Goal: Task Accomplishment & Management: Use online tool/utility

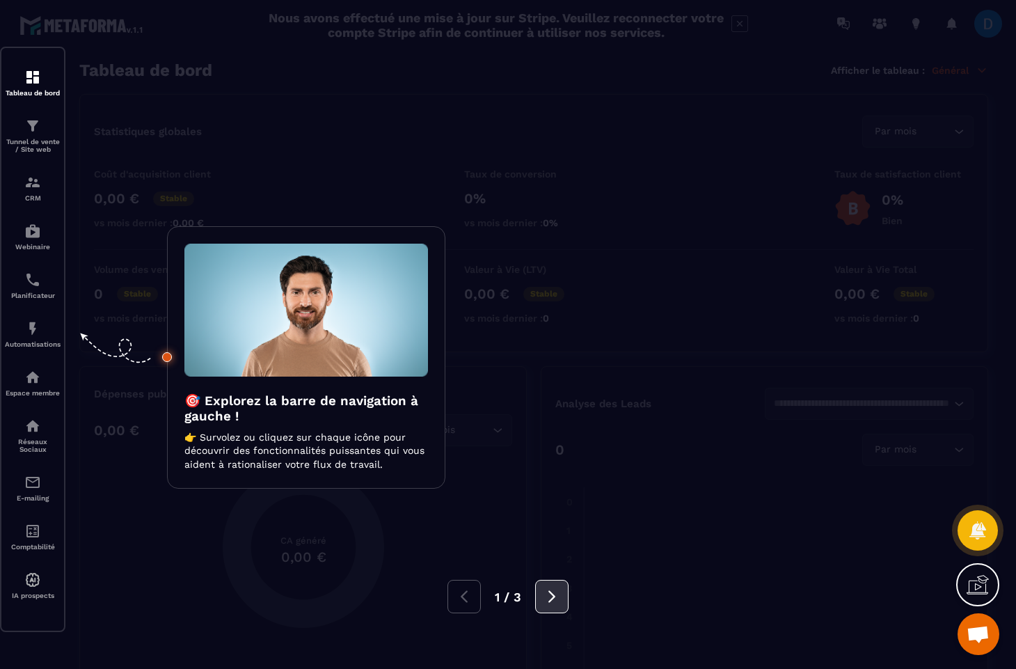
click at [555, 608] on button at bounding box center [551, 596] width 33 height 33
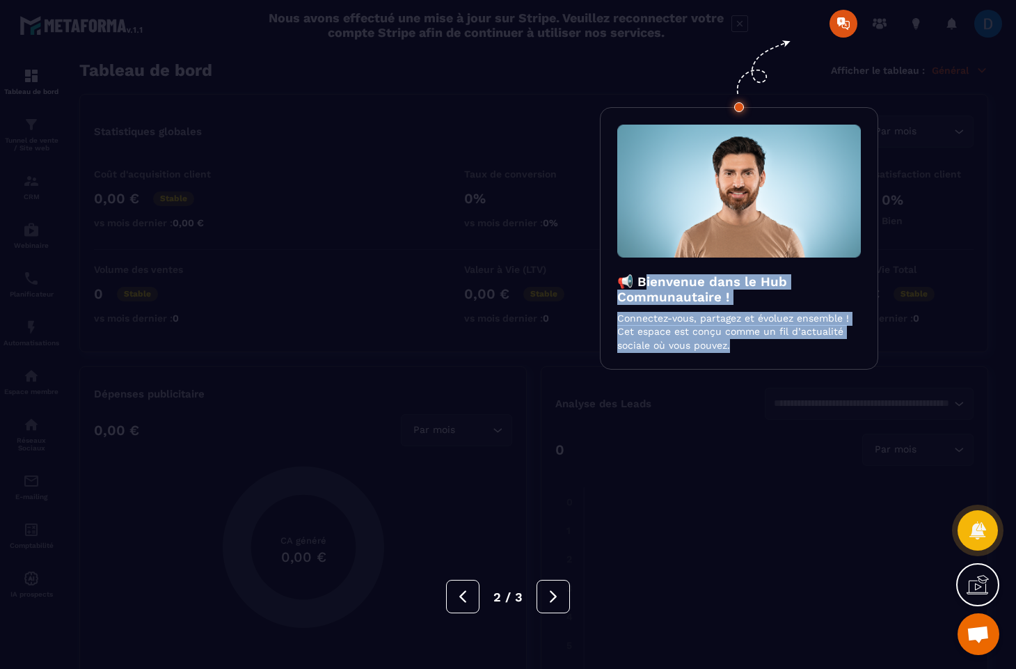
drag, startPoint x: 641, startPoint y: 283, endPoint x: 703, endPoint y: 356, distance: 95.8
click at [703, 356] on div "📢 Bienvenue dans le Hub Communautaire ! Connectez-vous, partagez et évoluez ens…" at bounding box center [739, 238] width 278 height 263
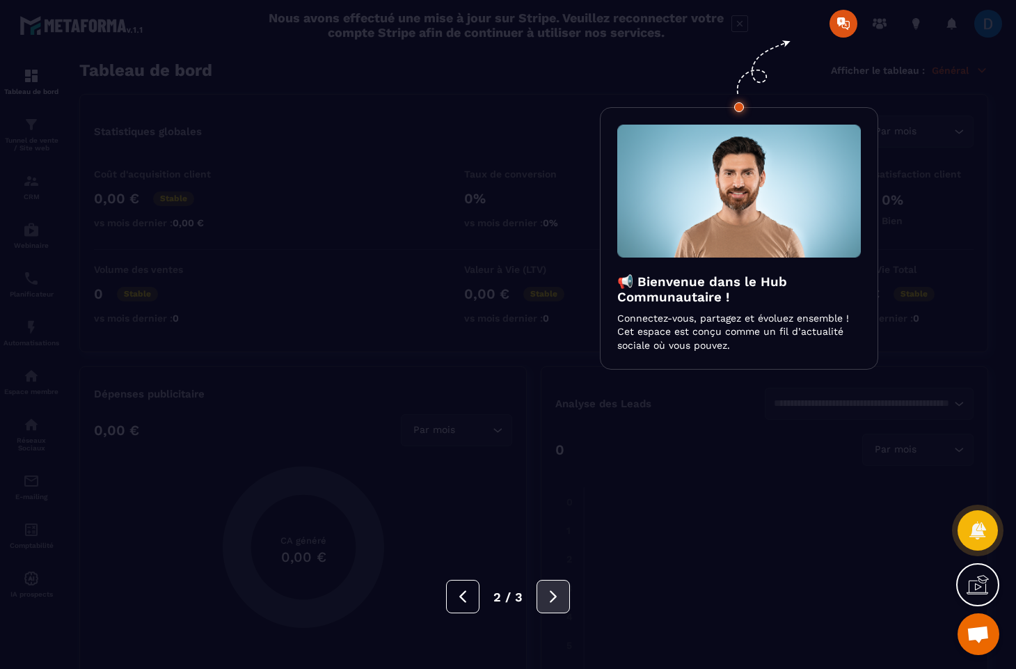
click at [557, 593] on icon at bounding box center [553, 596] width 15 height 15
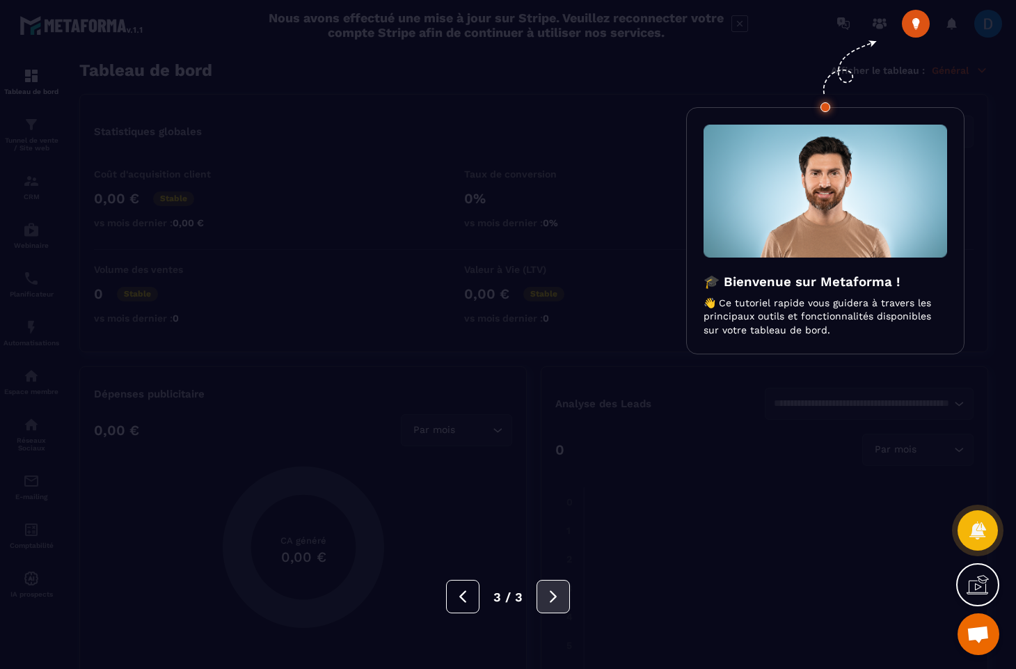
click at [557, 593] on icon at bounding box center [553, 596] width 15 height 15
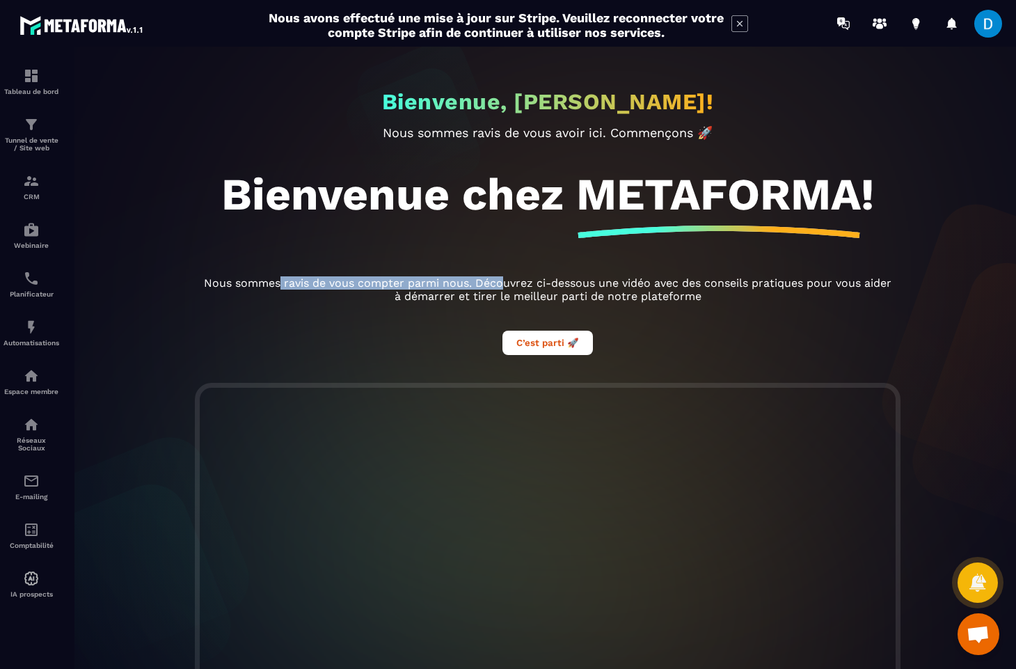
drag, startPoint x: 277, startPoint y: 284, endPoint x: 505, endPoint y: 290, distance: 228.4
click at [505, 290] on p "Nous sommes ravis de vous compter parmi nous. Découvrez ci-dessous une vidéo av…" at bounding box center [548, 289] width 696 height 26
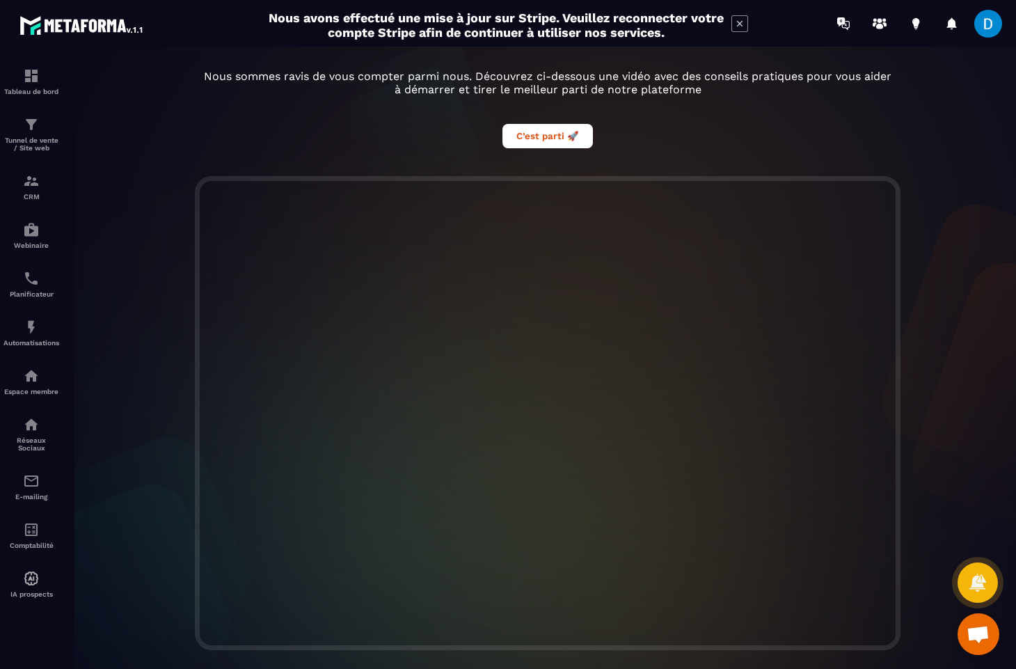
scroll to position [225, 0]
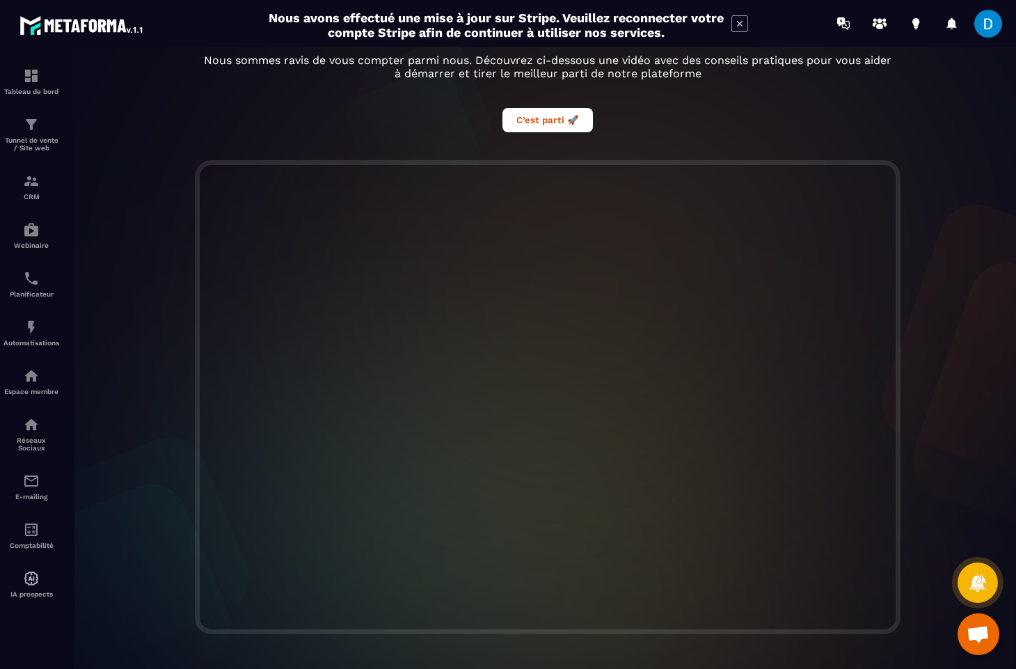
click at [969, 506] on div at bounding box center [547, 397] width 965 height 474
click at [989, 25] on span at bounding box center [988, 24] width 28 height 28
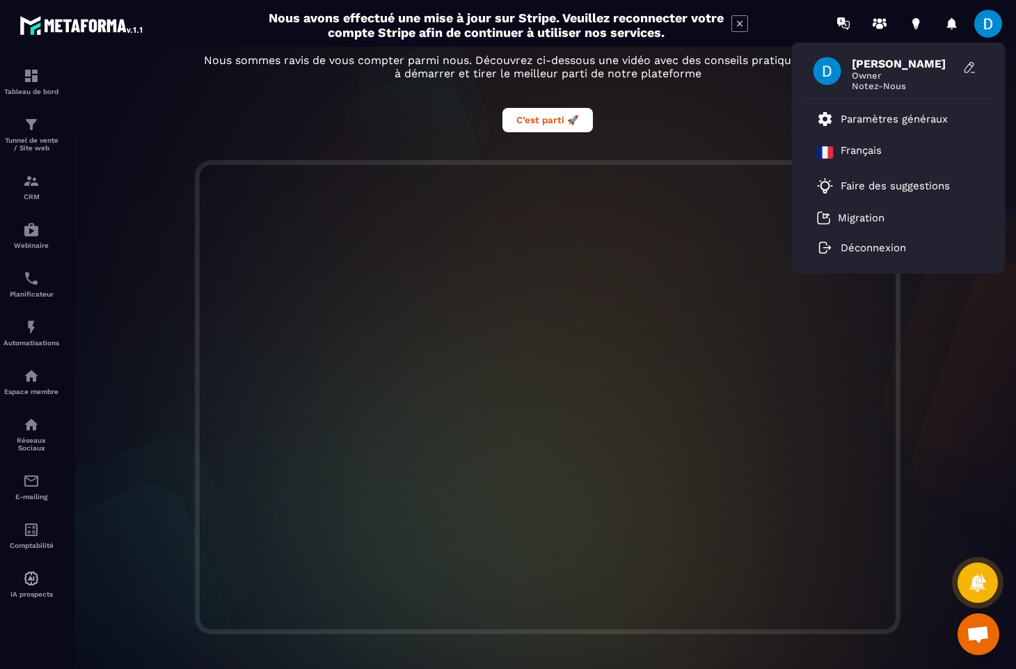
click at [989, 25] on span at bounding box center [988, 24] width 28 height 28
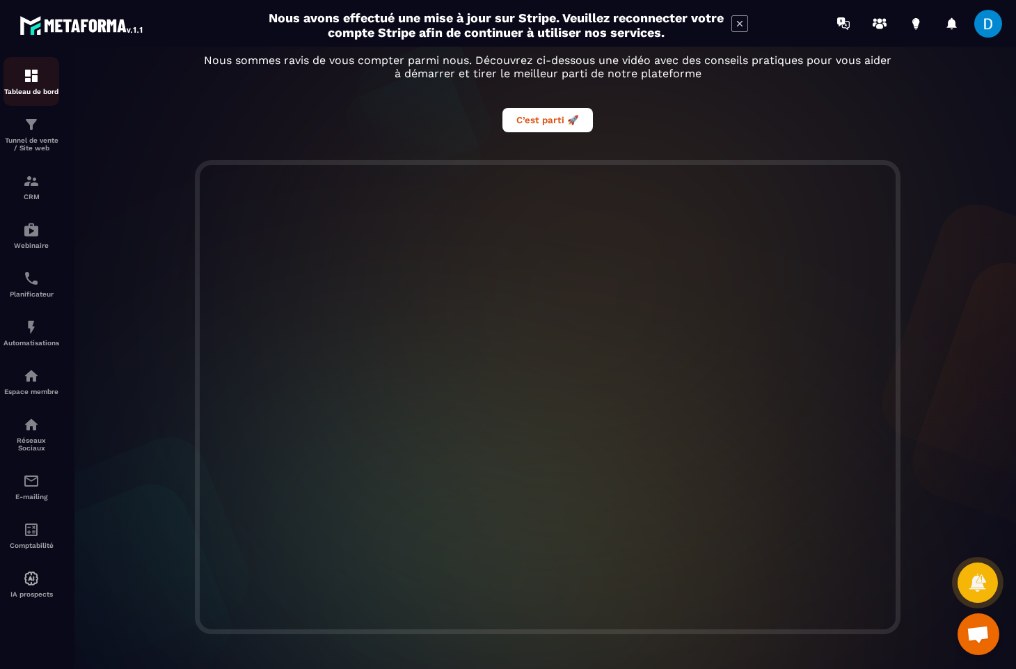
click at [36, 89] on p "Tableau de bord" at bounding box center [31, 92] width 56 height 8
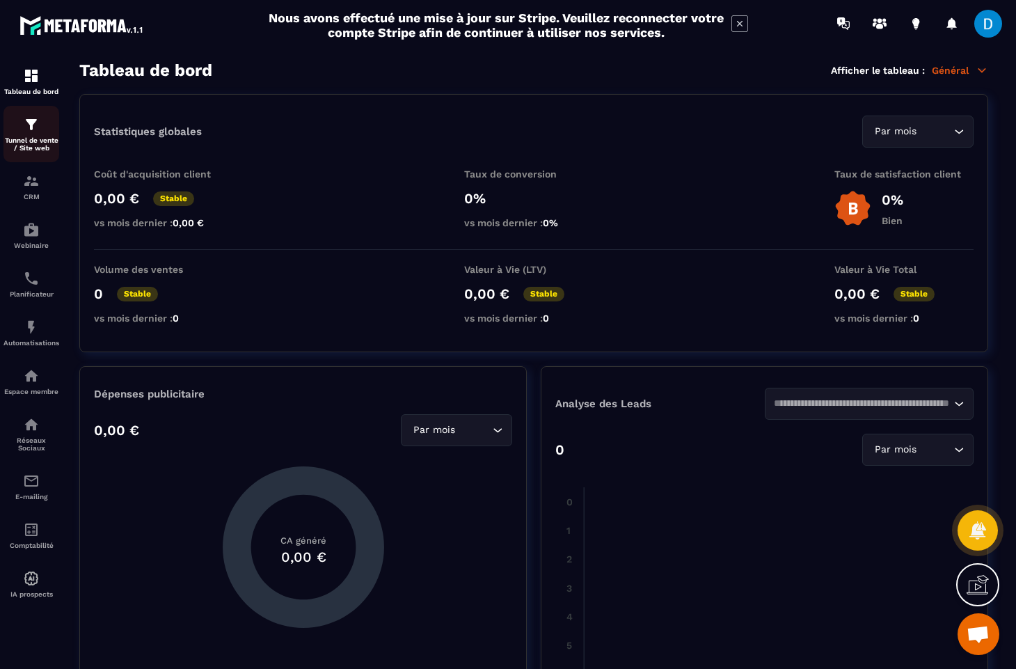
click at [34, 129] on img at bounding box center [31, 124] width 17 height 17
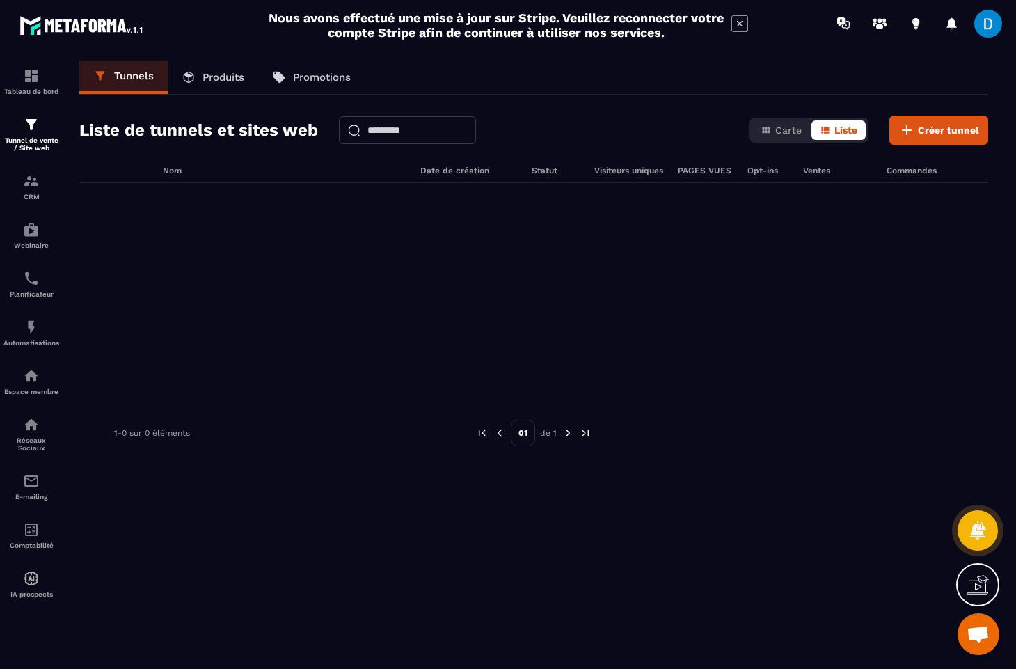
click at [779, 142] on div "Carte Liste" at bounding box center [809, 130] width 119 height 25
click at [780, 130] on span "Carte" at bounding box center [788, 130] width 26 height 11
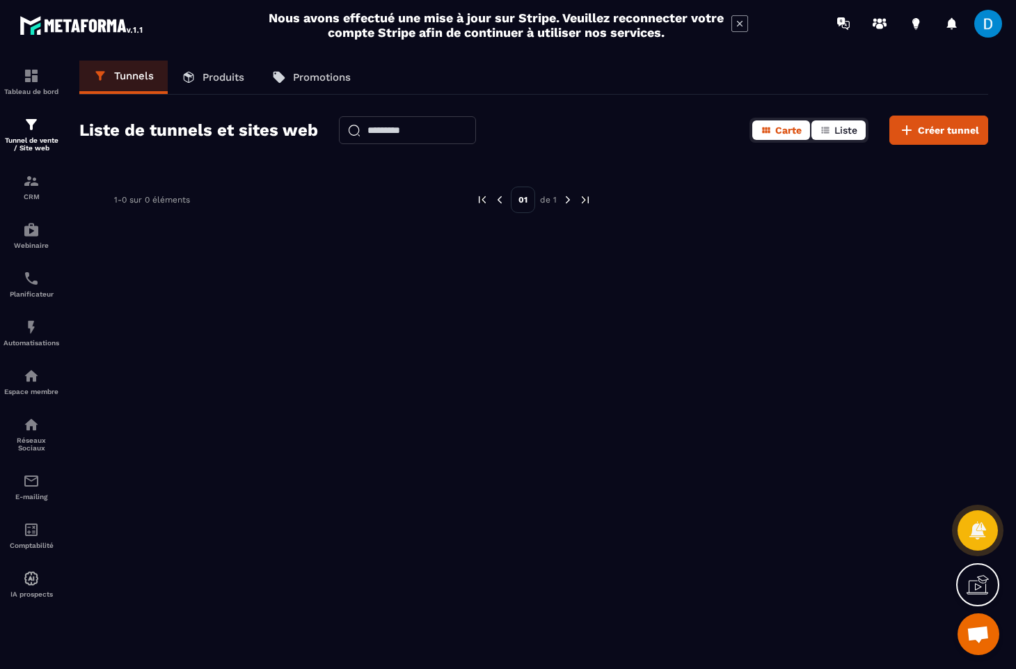
click at [826, 130] on icon "button" at bounding box center [825, 130] width 8 height 6
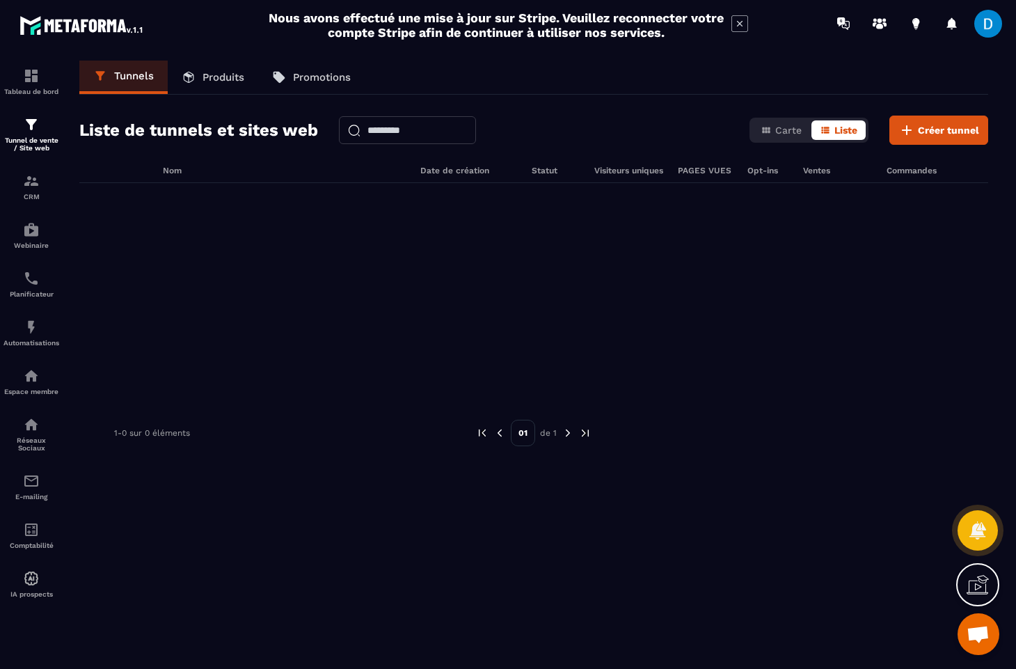
click at [221, 90] on link "Produits" at bounding box center [213, 77] width 90 height 33
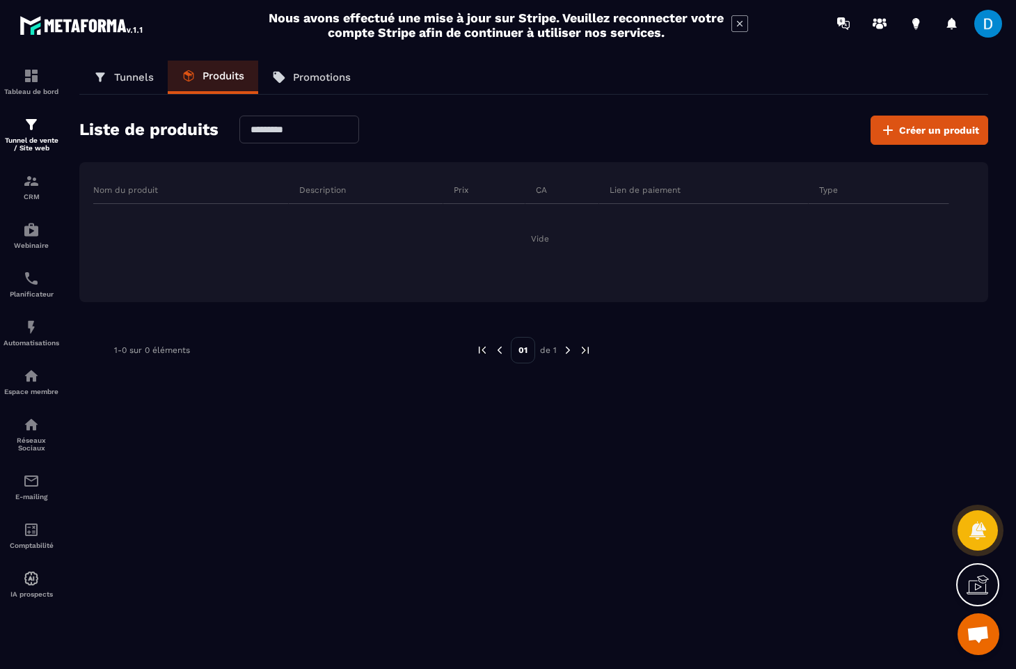
click at [314, 86] on link "Promotions" at bounding box center [311, 77] width 106 height 33
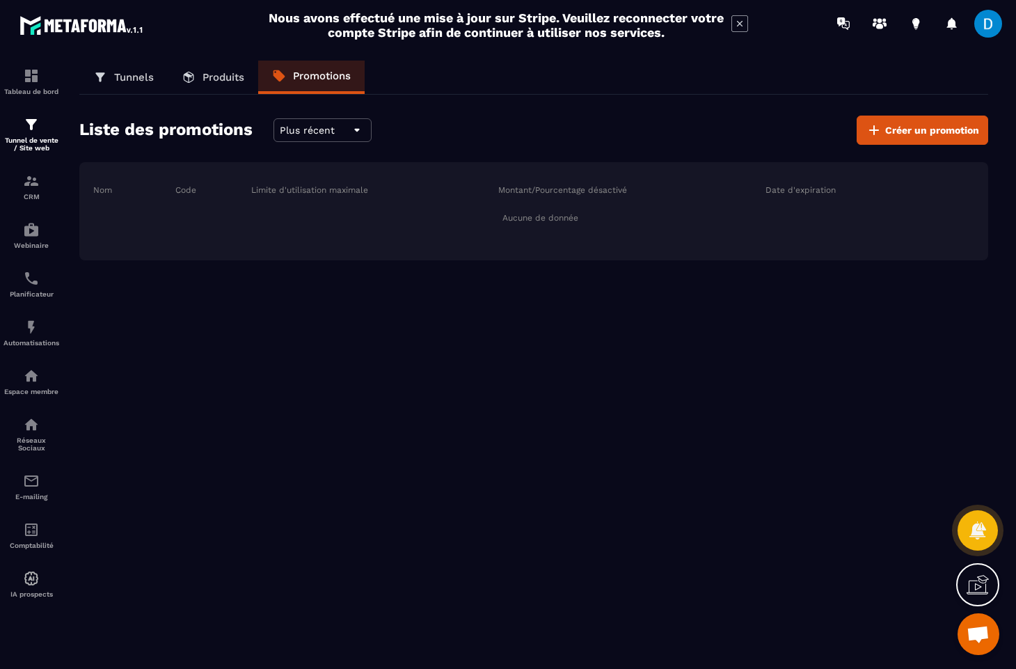
click at [214, 86] on link "Produits" at bounding box center [213, 77] width 90 height 33
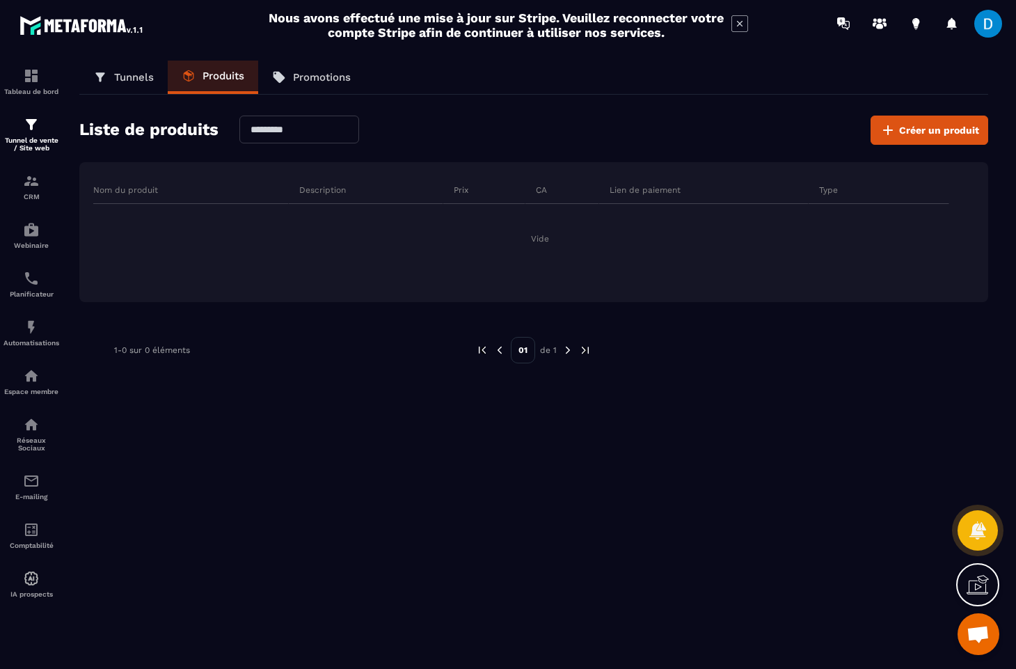
click at [182, 70] on icon at bounding box center [189, 76] width 14 height 14
click at [132, 73] on p "Tunnels" at bounding box center [134, 77] width 40 height 13
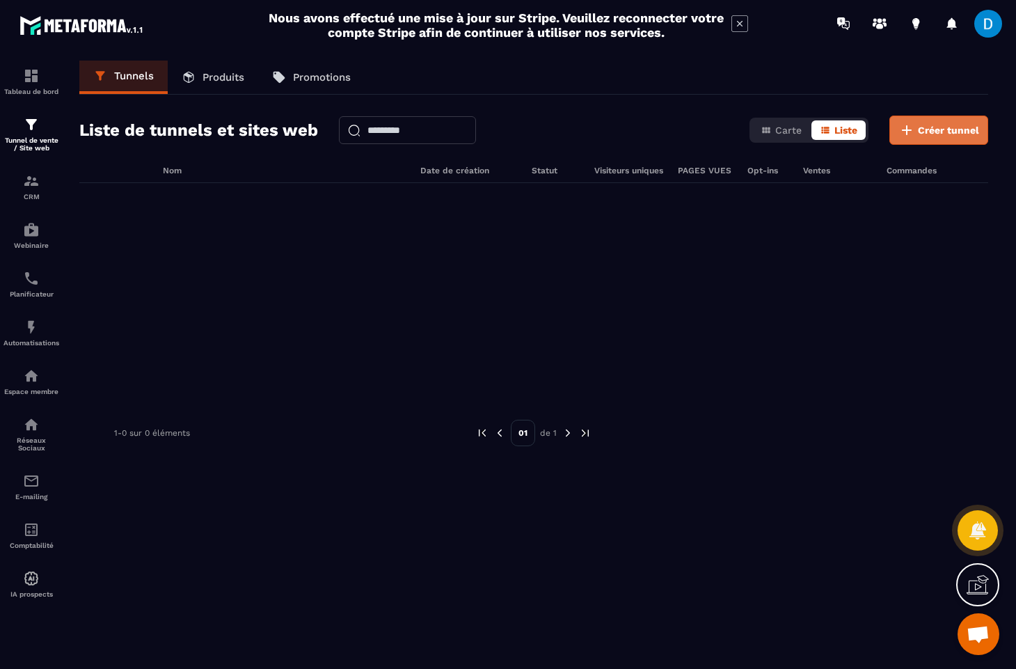
click at [929, 131] on span "Créer tunnel" at bounding box center [948, 130] width 61 height 14
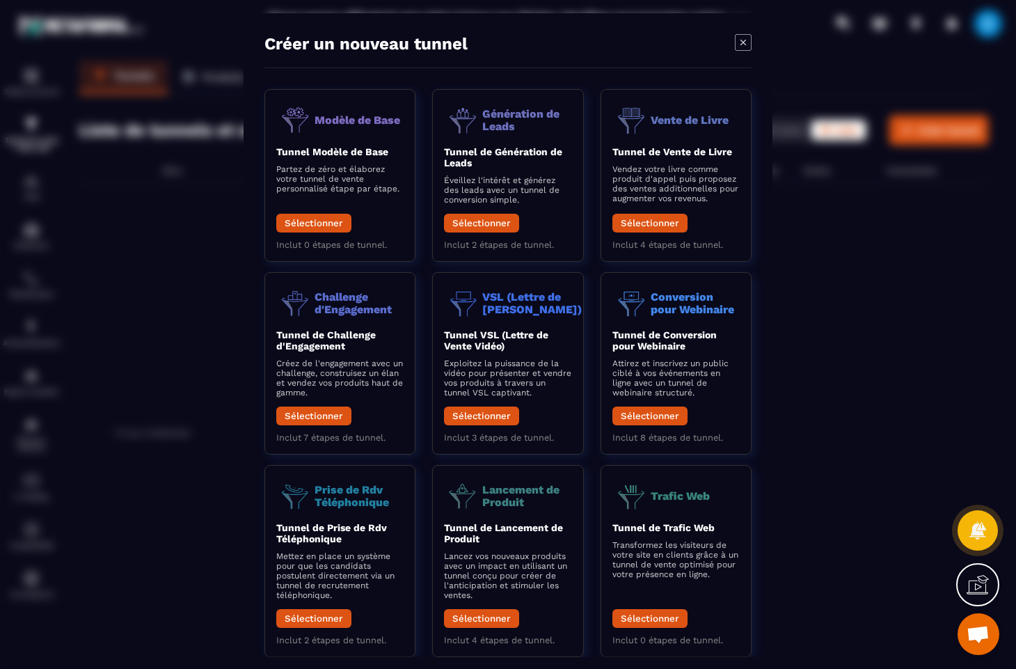
click at [833, 440] on div "Modal window" at bounding box center [508, 334] width 1016 height 669
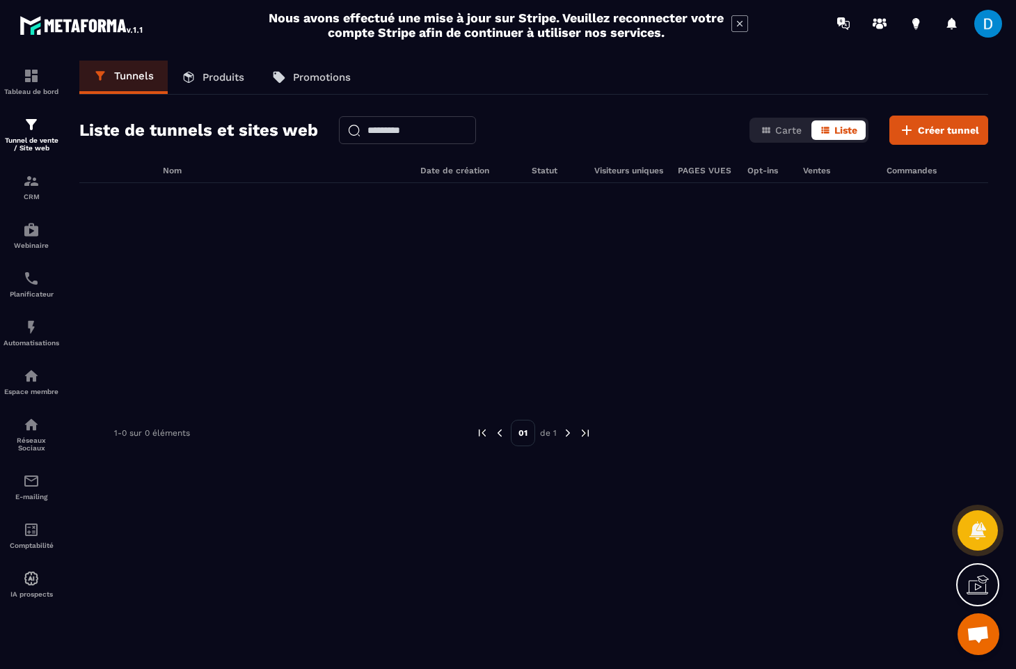
click at [0, 0] on main "Nous avons effectué une mise à jour sur Stripe. Veuillez reconnecter votre comp…" at bounding box center [508, 334] width 1016 height 669
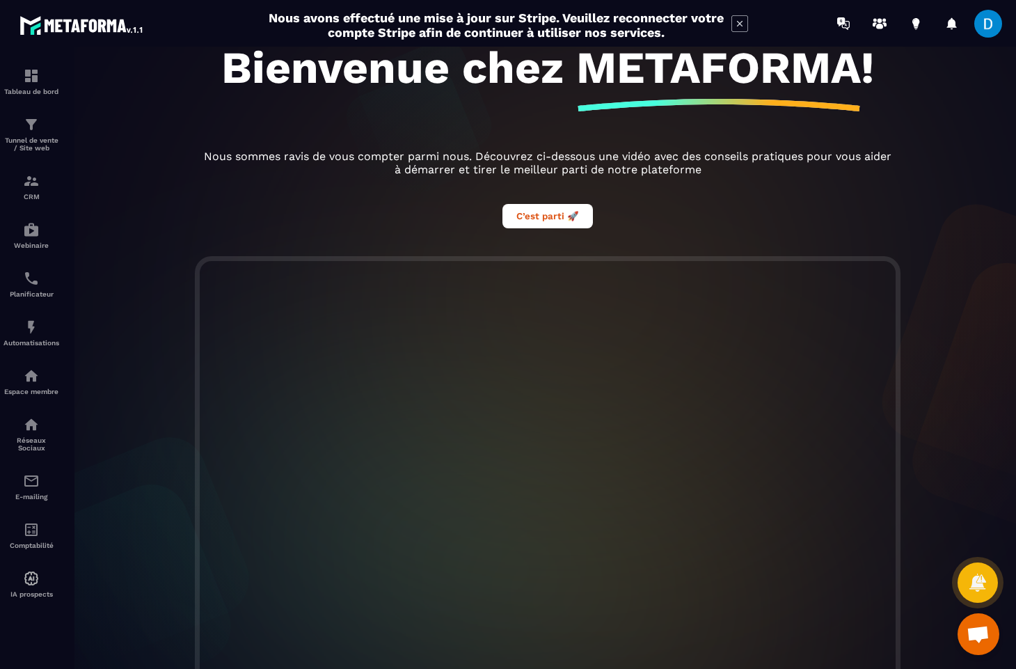
scroll to position [225, 0]
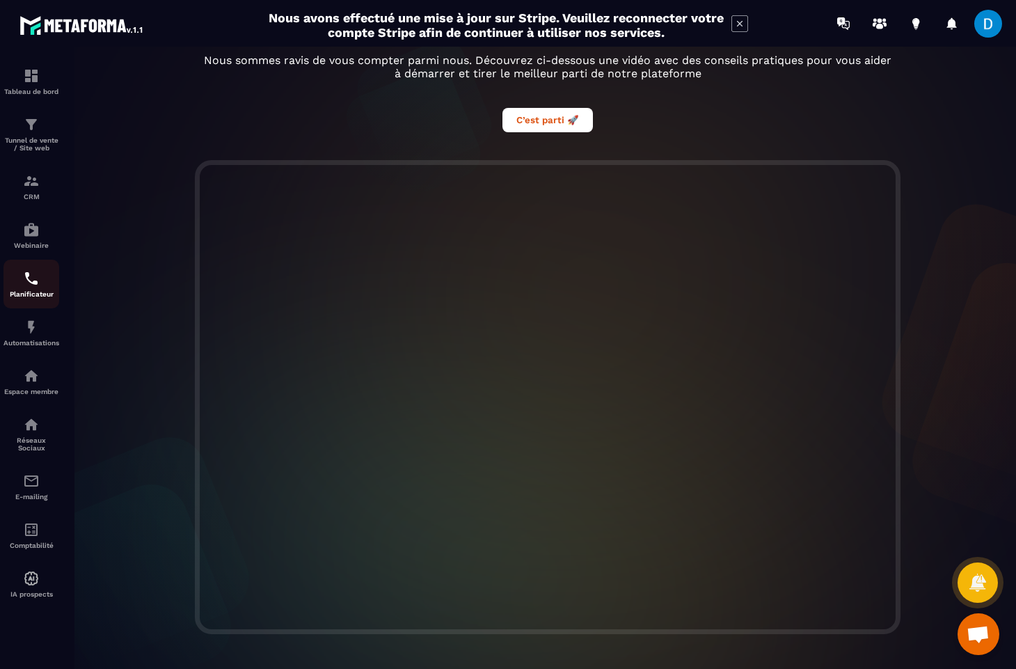
click at [28, 291] on div "Planificateur" at bounding box center [31, 284] width 56 height 28
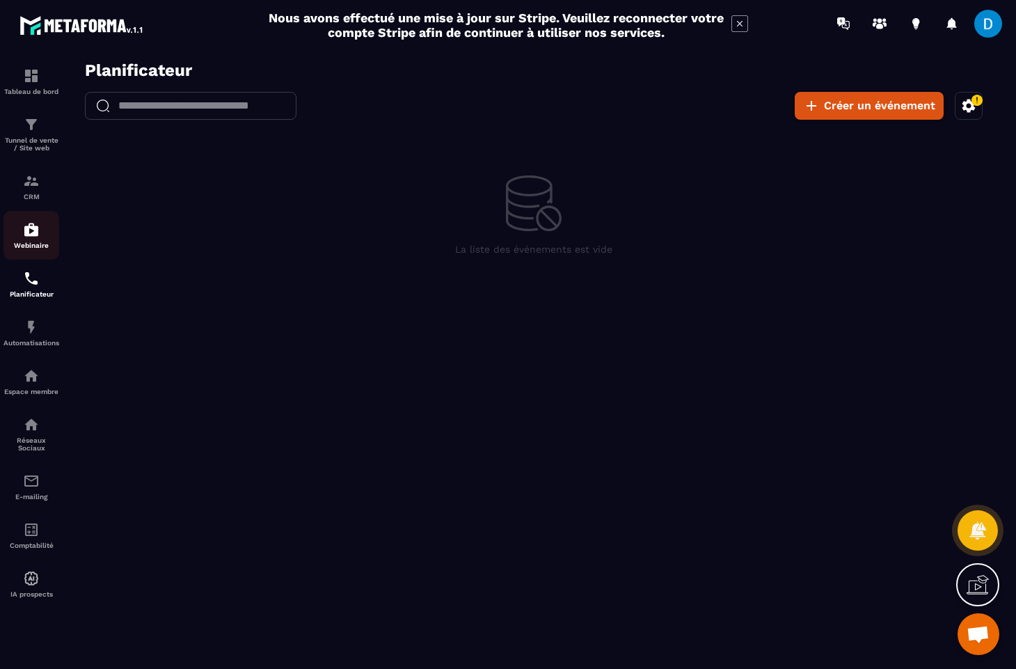
click at [32, 244] on p "Webinaire" at bounding box center [31, 246] width 56 height 8
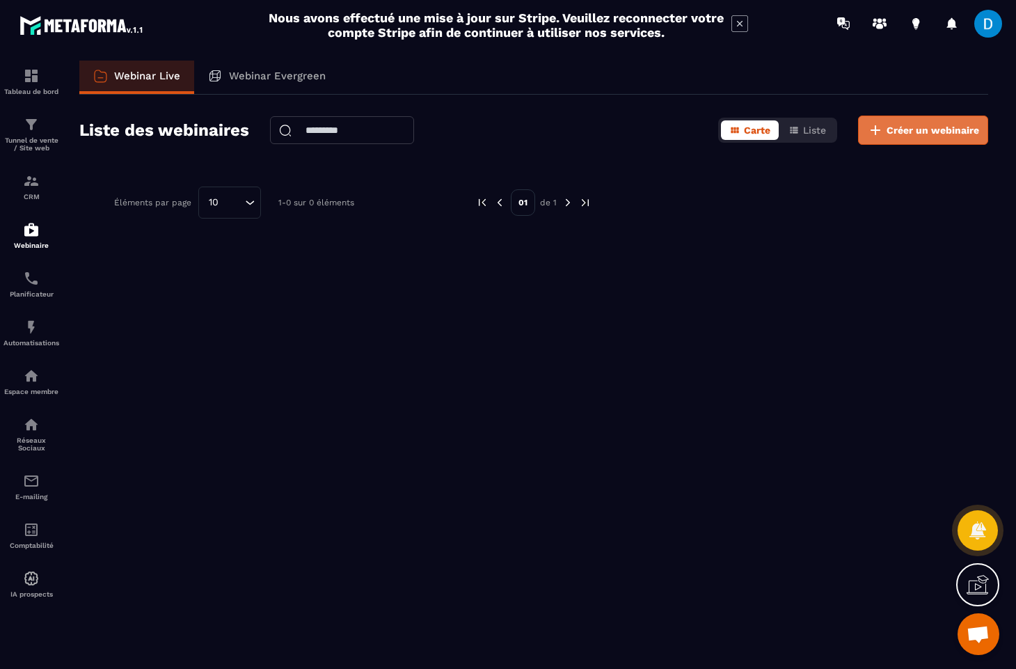
click at [922, 132] on span "Créer un webinaire" at bounding box center [933, 130] width 93 height 14
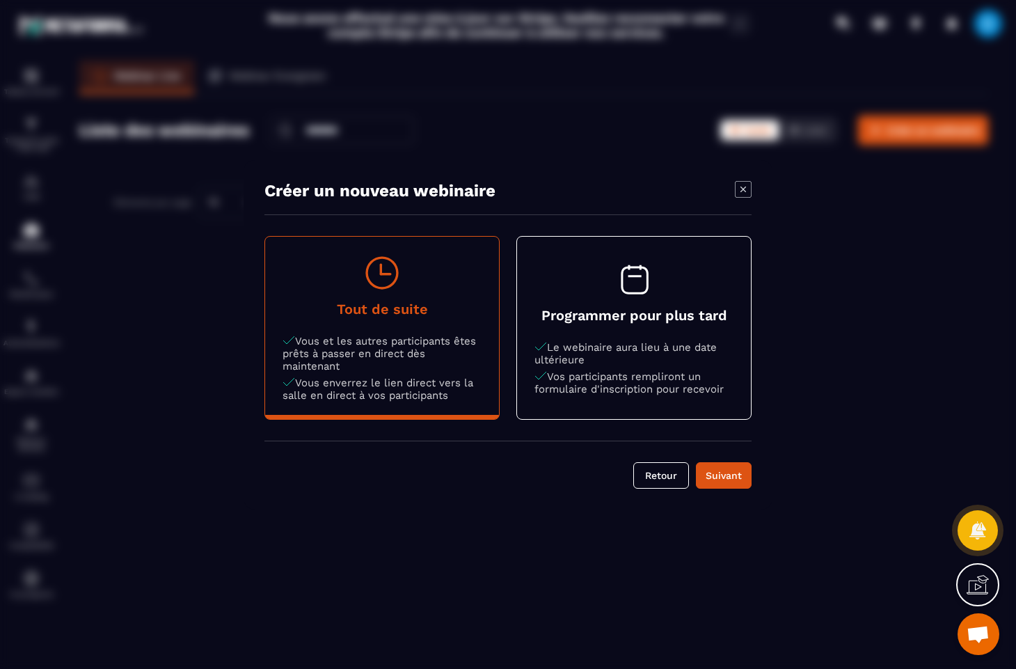
click at [663, 352] on p "Le webinaire aura lieu à une date ultérieure" at bounding box center [634, 353] width 199 height 25
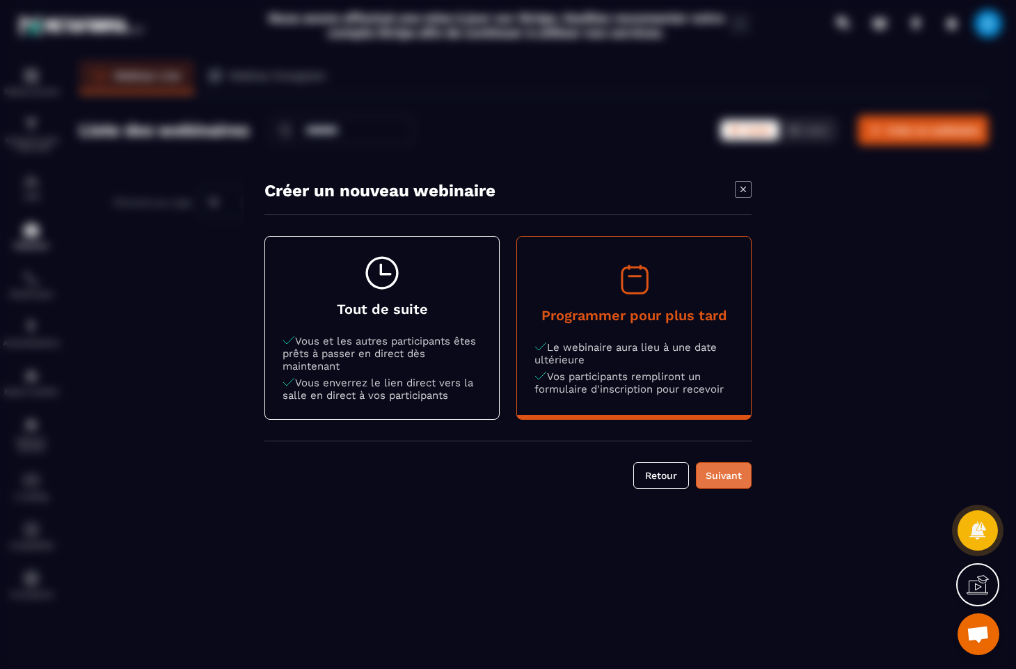
click at [718, 479] on div "Suivant" at bounding box center [724, 475] width 38 height 14
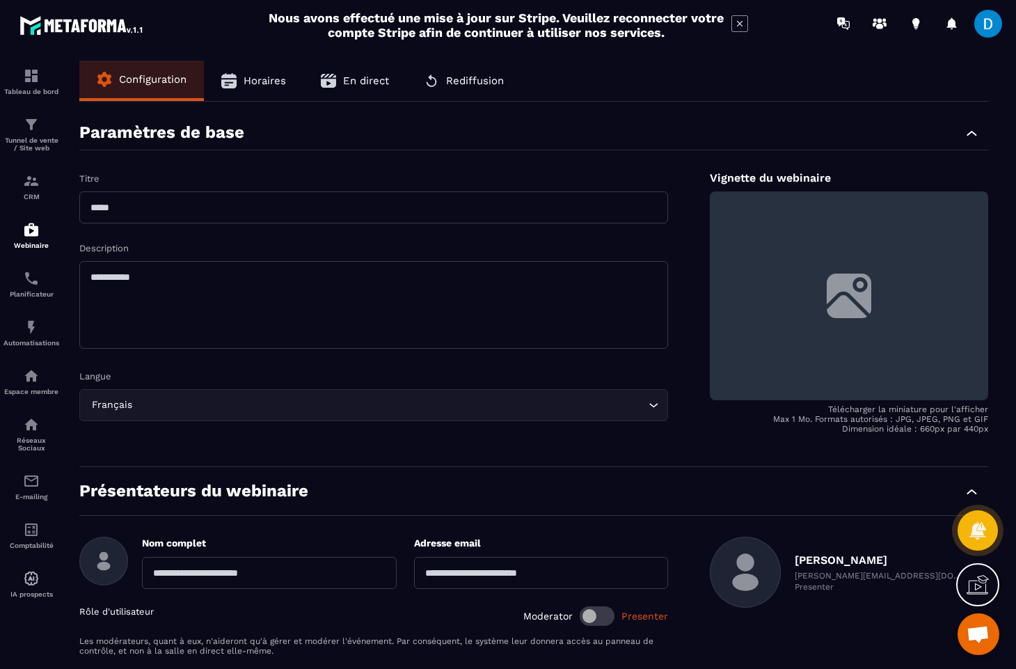
click at [260, 86] on span "Horaires" at bounding box center [265, 80] width 42 height 13
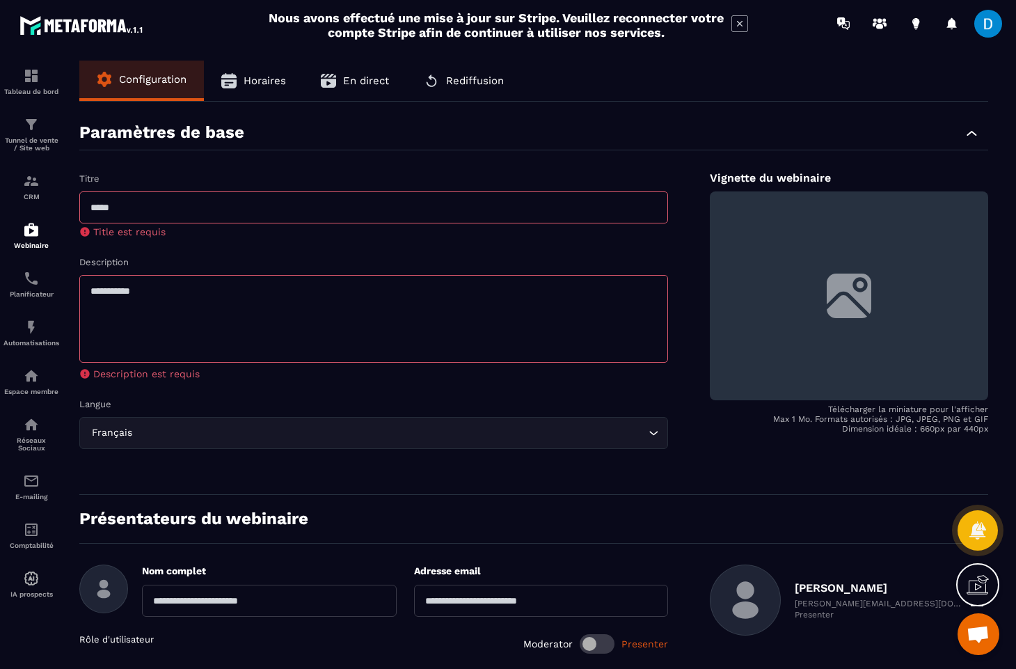
click at [157, 85] on span "Configuration" at bounding box center [153, 79] width 68 height 13
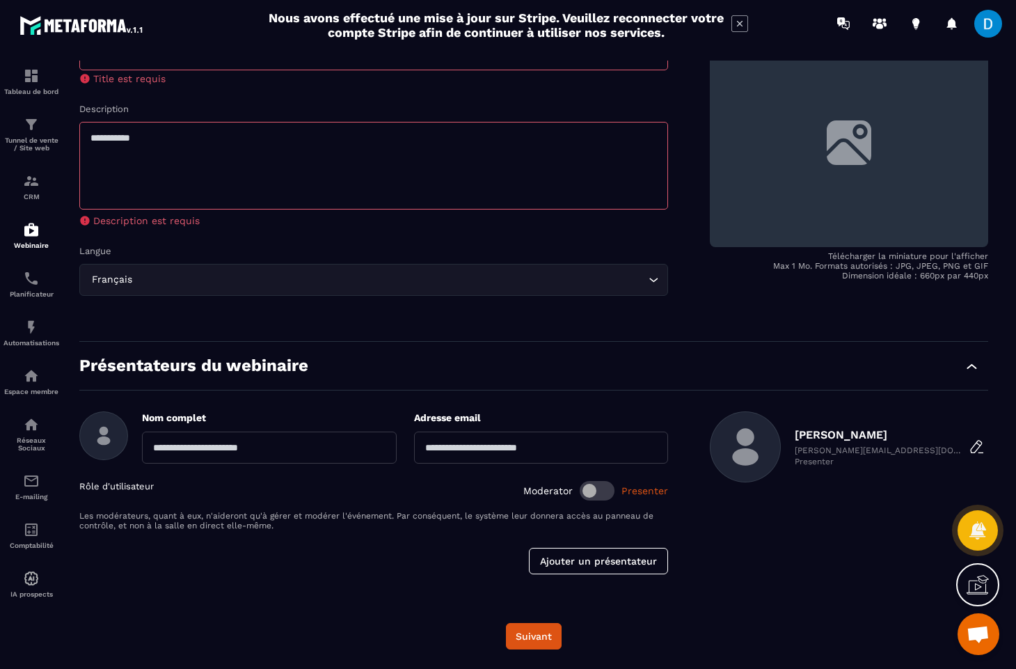
click at [274, 451] on input "text" at bounding box center [269, 448] width 255 height 32
click at [512, 457] on input "email" at bounding box center [541, 448] width 255 height 32
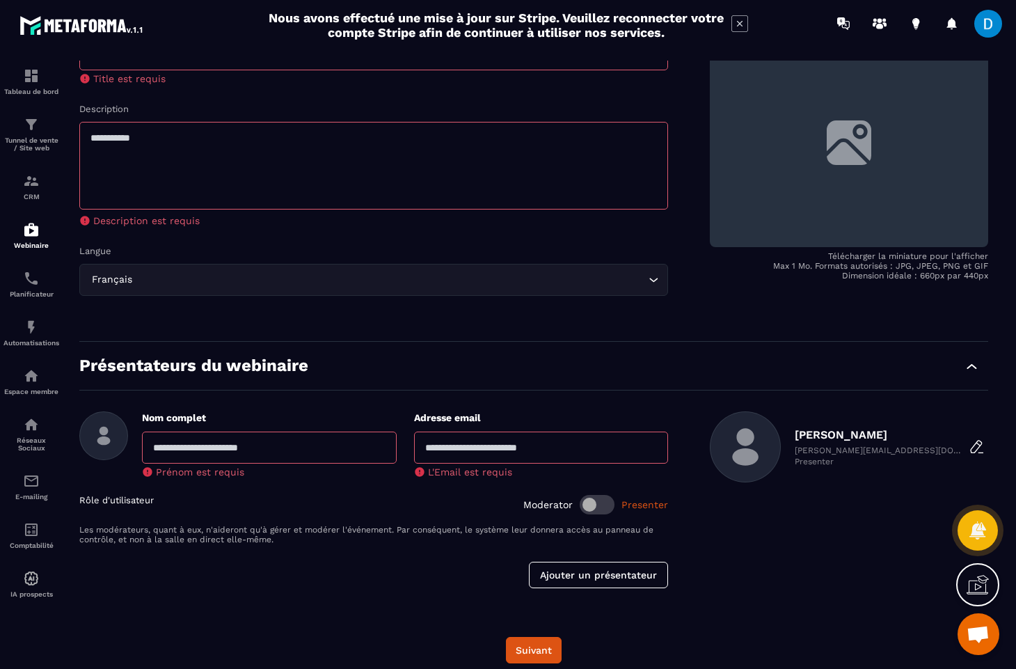
click at [790, 556] on div "[PERSON_NAME] [PERSON_NAME][EMAIL_ADDRESS][DOMAIN_NAME] Presenter" at bounding box center [849, 499] width 278 height 177
click at [26, 76] on img at bounding box center [31, 76] width 17 height 17
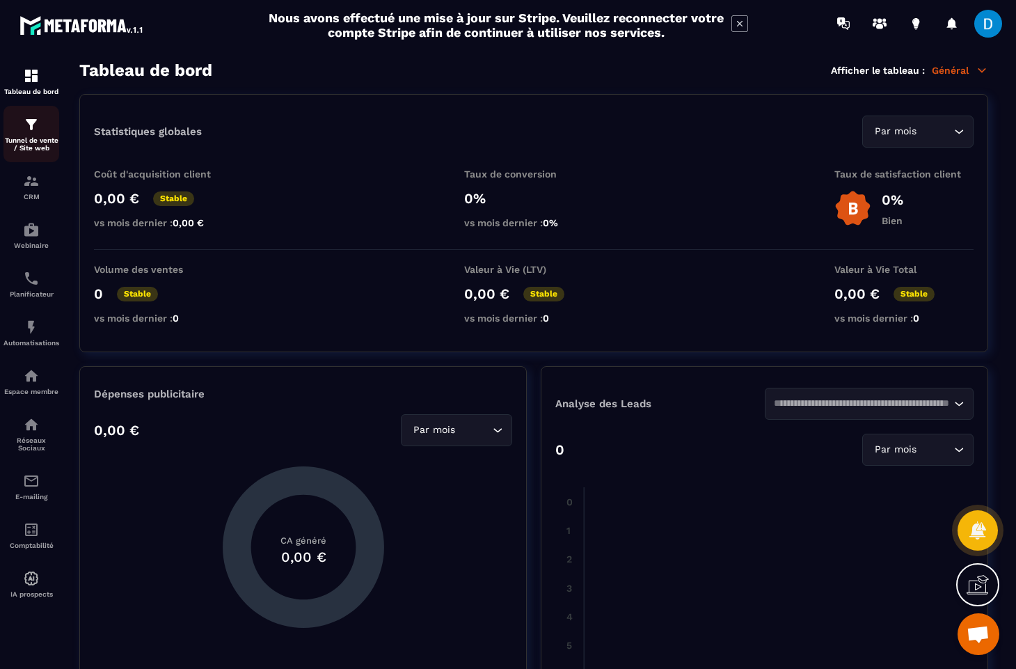
click at [35, 157] on link "Tunnel de vente / Site web" at bounding box center [31, 134] width 56 height 56
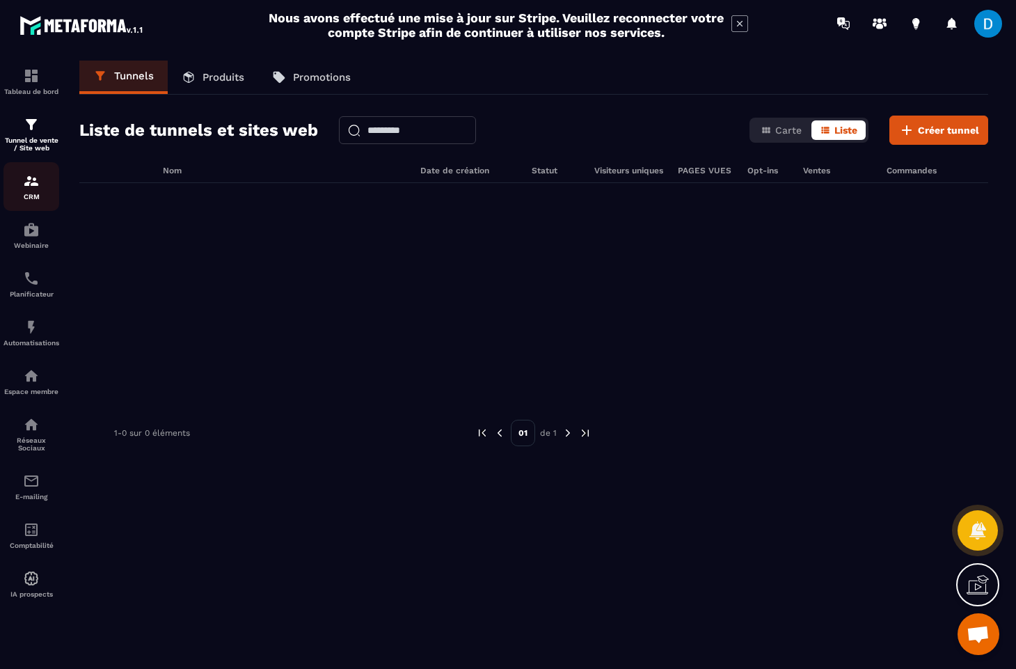
click at [36, 207] on link "CRM" at bounding box center [31, 186] width 56 height 49
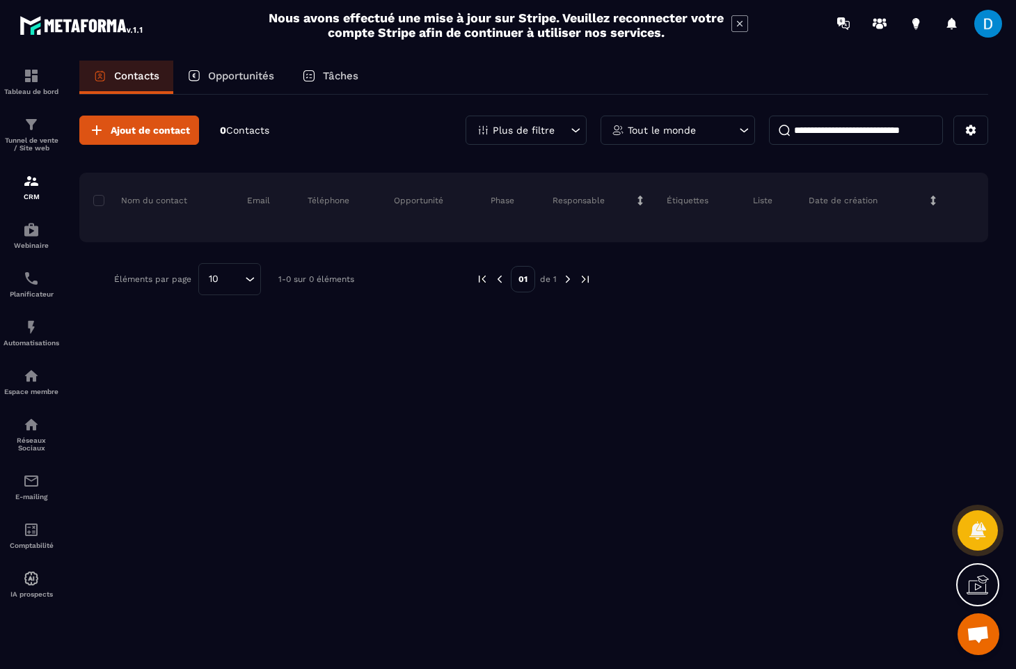
click at [207, 72] on div "Opportunités" at bounding box center [230, 77] width 115 height 33
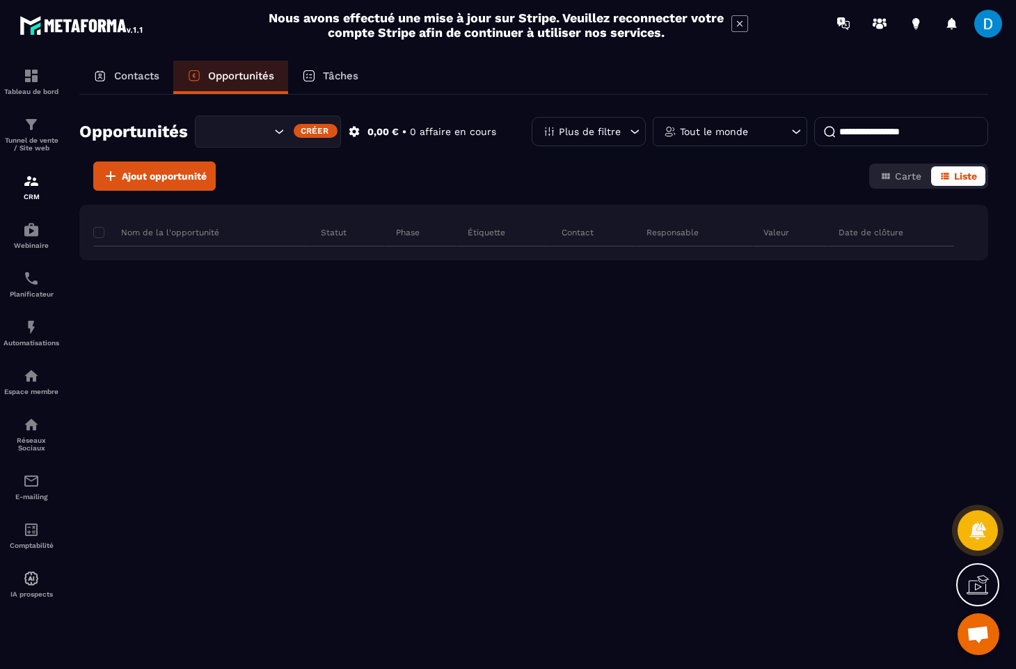
click at [345, 81] on p "Tâches" at bounding box center [340, 76] width 35 height 13
